Goal: Find specific page/section: Find specific page/section

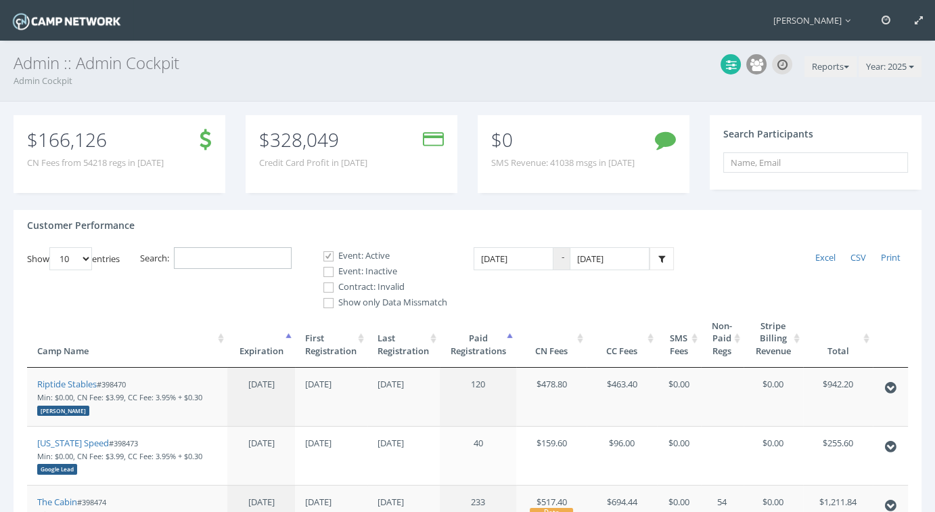
drag, startPoint x: 406, startPoint y: 199, endPoint x: 273, endPoint y: 250, distance: 142.2
click at [273, 250] on input "Search:" at bounding box center [233, 258] width 118 height 22
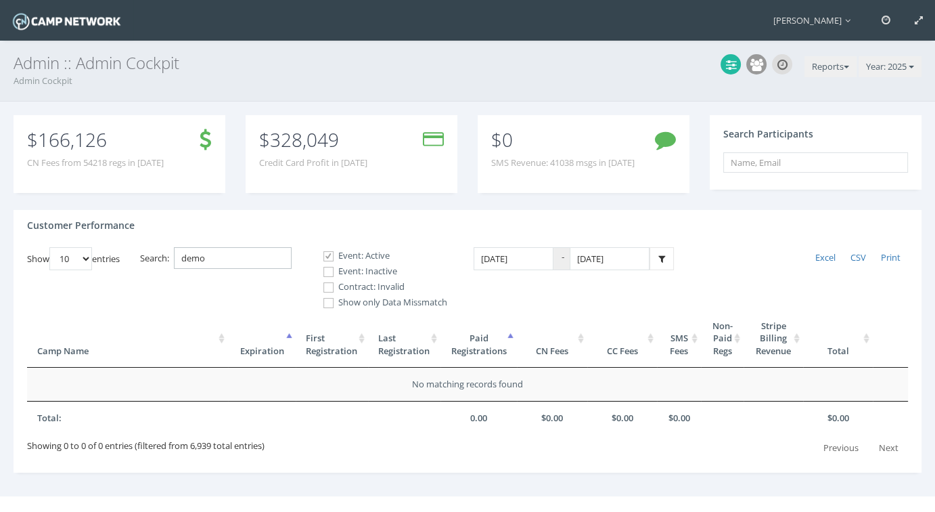
type input "demo"
click at [377, 286] on label "Contract: Invalid" at bounding box center [379, 287] width 135 height 14
click at [327, 286] on input "Contract: Invalid" at bounding box center [321, 287] width 13 height 13
checkbox input "true"
click at [368, 267] on label "Event: Inactive" at bounding box center [379, 272] width 135 height 14
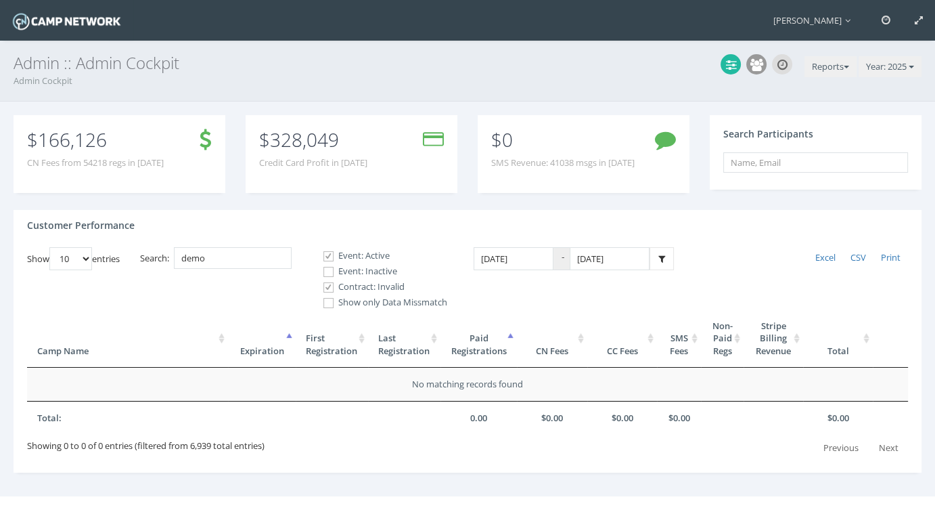
click at [327, 267] on input "Event: Inactive" at bounding box center [321, 271] width 13 height 13
checkbox input "true"
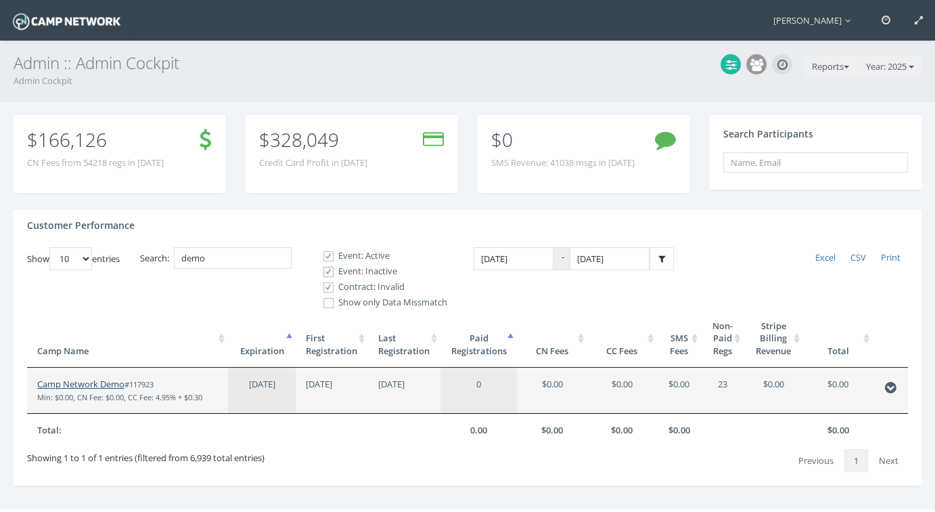
click at [91, 380] on link "Camp Network Demo" at bounding box center [80, 384] width 87 height 12
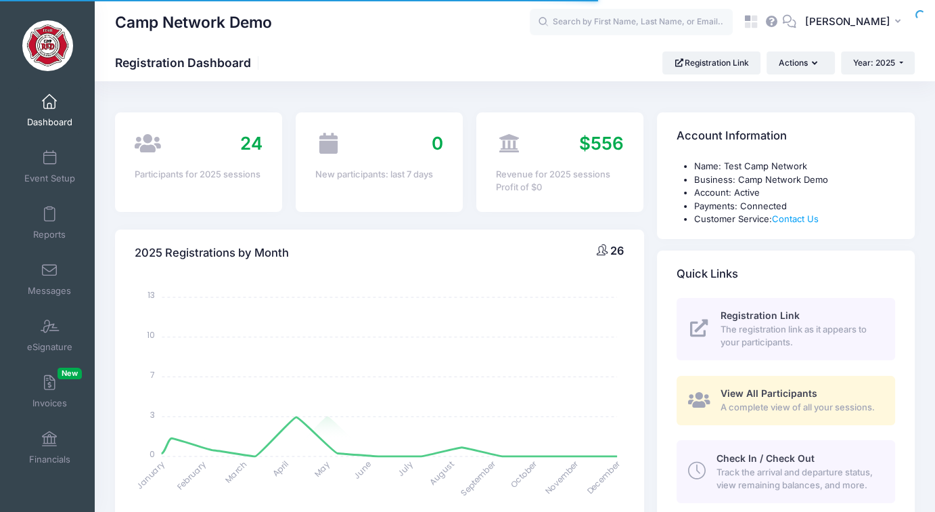
select select
